Goal: Check status: Check status

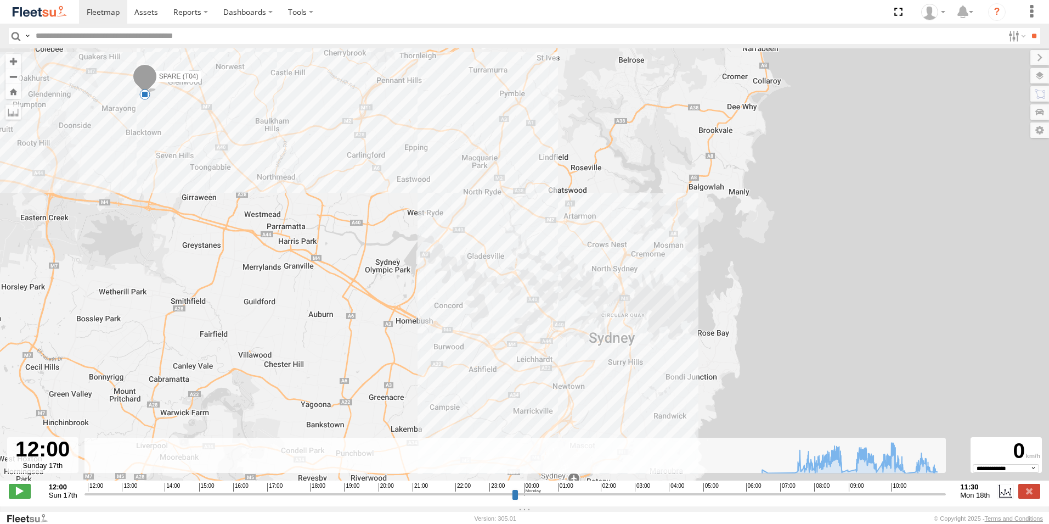
select select "**********"
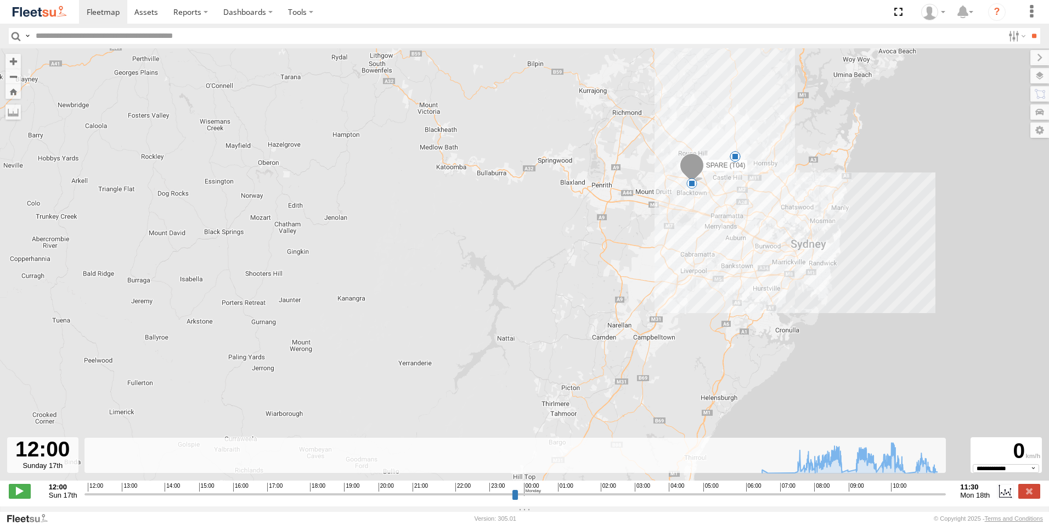
drag, startPoint x: 483, startPoint y: 300, endPoint x: 738, endPoint y: 291, distance: 255.3
click at [738, 291] on div "SPARE (T04) 09:48 Mon 09:53 Mon 7" at bounding box center [524, 269] width 1049 height 443
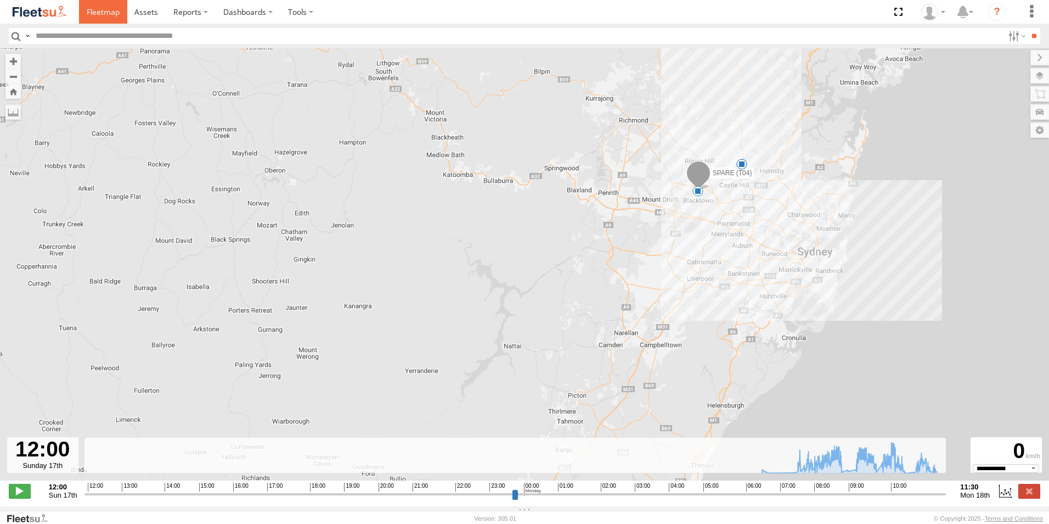
click at [103, 12] on span at bounding box center [103, 12] width 33 height 10
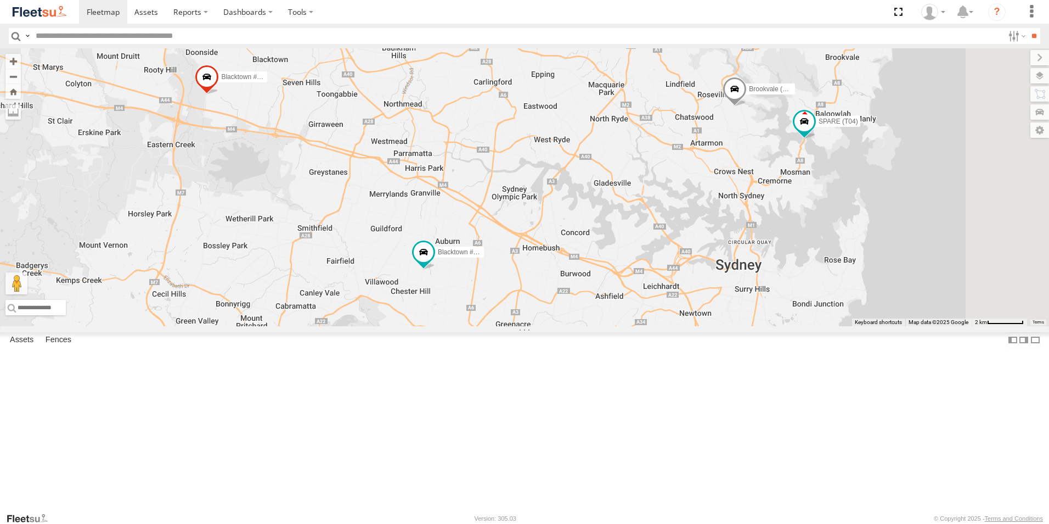
drag, startPoint x: 920, startPoint y: 243, endPoint x: 839, endPoint y: 265, distance: 84.1
click at [839, 265] on div "Rural (T08 - [PERSON_NAME]) Blacktown #1 (T09 - [PERSON_NAME]) Blacktown #2 (T0…" at bounding box center [524, 187] width 1049 height 278
click at [747, 107] on span at bounding box center [735, 92] width 24 height 30
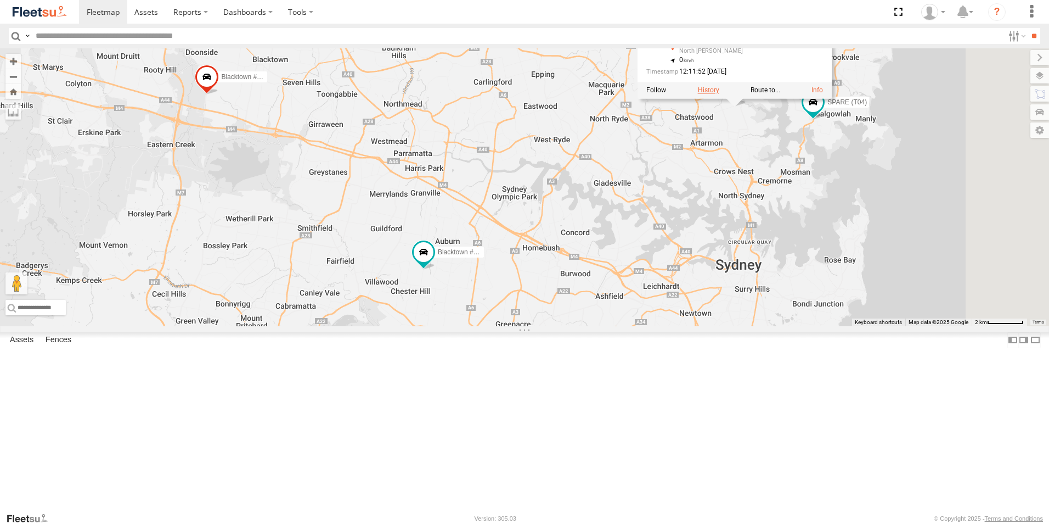
click at [719, 94] on label at bounding box center [708, 91] width 21 height 8
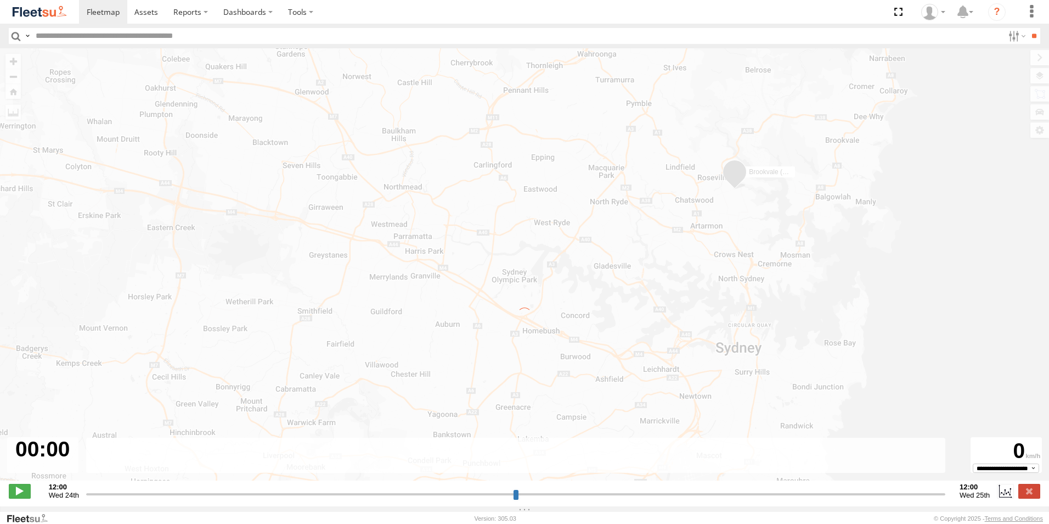
type input "**********"
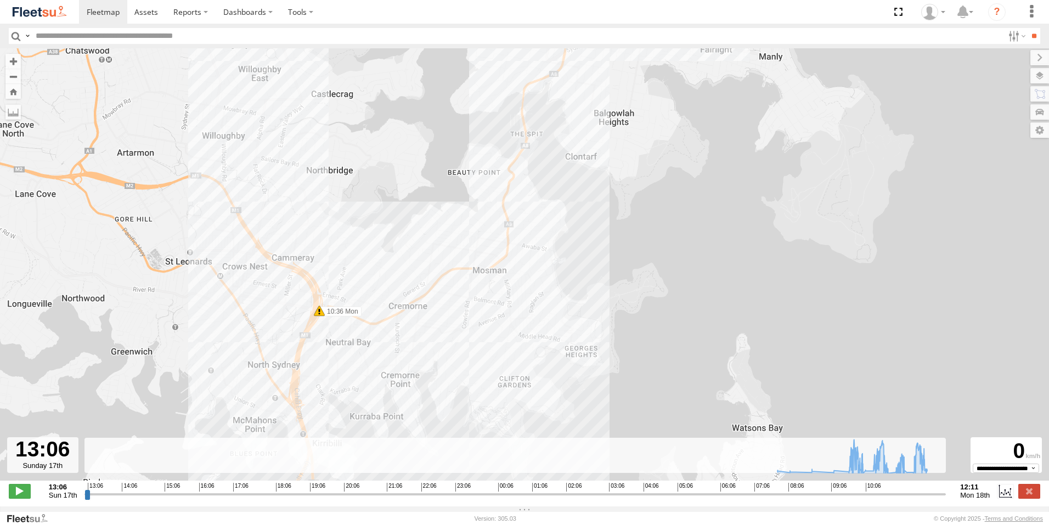
drag, startPoint x: 663, startPoint y: 173, endPoint x: 934, endPoint y: 57, distance: 294.5
click at [935, 58] on div "Brookvale (T10 - [PERSON_NAME]) 07:42 Mon 07:49 Mon 08:10 Mon 08:47 Mon 09:22 M…" at bounding box center [524, 269] width 1049 height 443
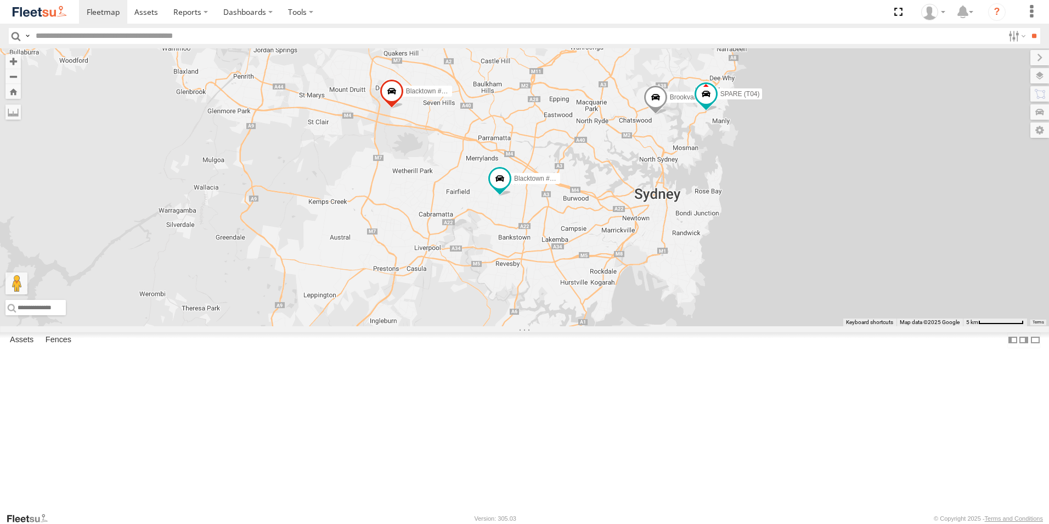
drag, startPoint x: 854, startPoint y: 178, endPoint x: 764, endPoint y: 257, distance: 119.8
click at [764, 257] on div "Rural (T08 - [PERSON_NAME]) Blacktown #1 (T09 - [PERSON_NAME]) Blacktown #2 (T0…" at bounding box center [524, 187] width 1049 height 278
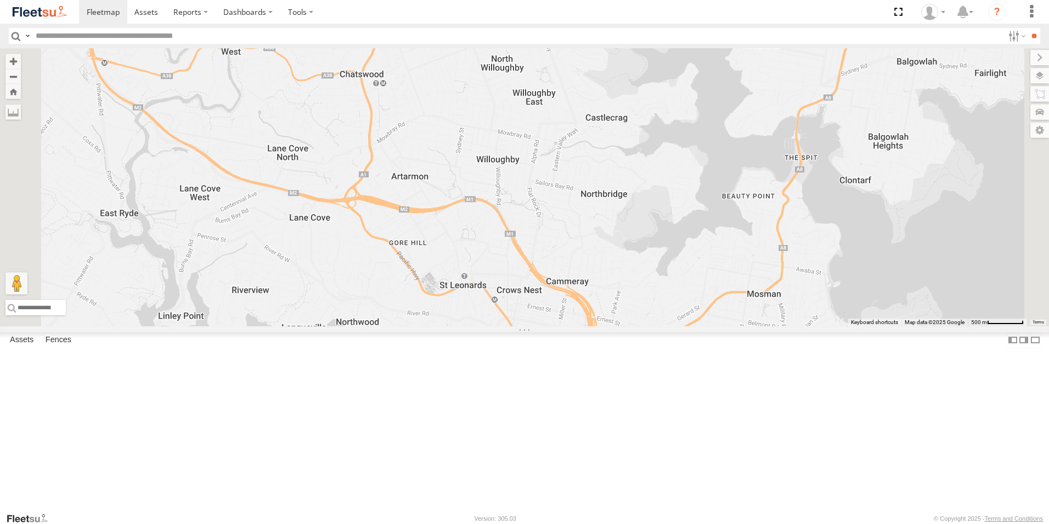
click at [535, 33] on span at bounding box center [522, 18] width 24 height 30
